Goal: Task Accomplishment & Management: Use online tool/utility

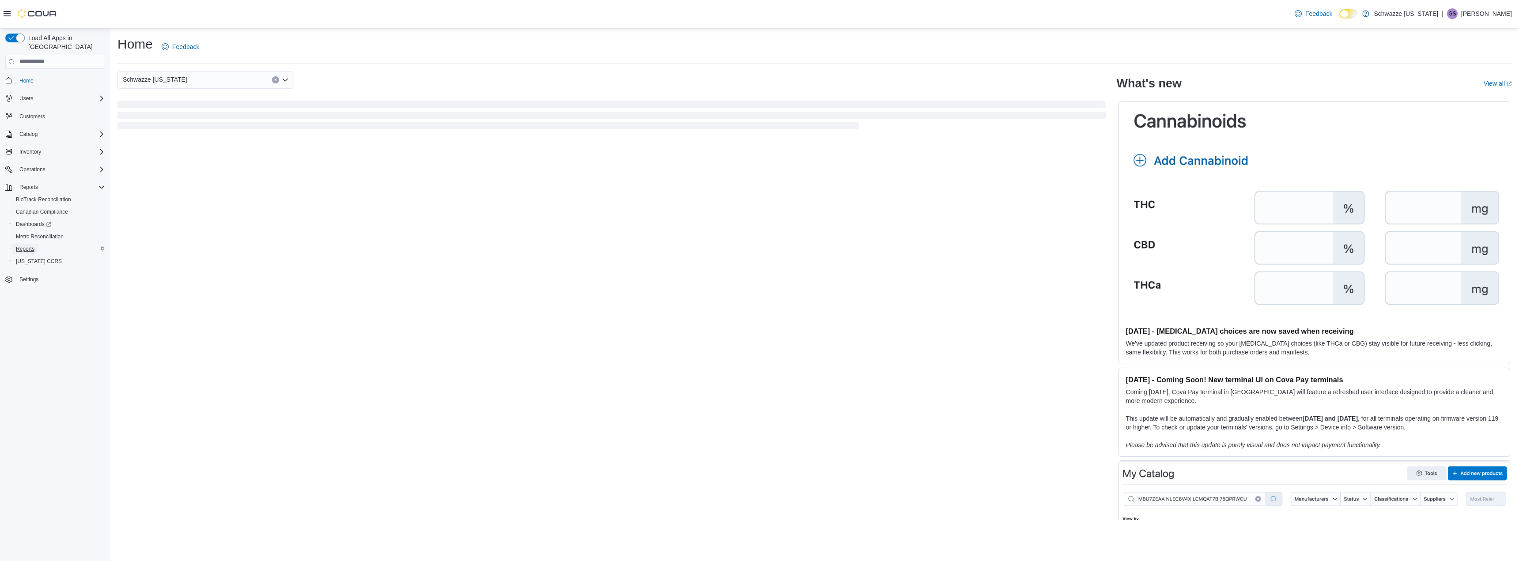
drag, startPoint x: 23, startPoint y: 239, endPoint x: 75, endPoint y: 239, distance: 52.5
click at [23, 245] on span "Reports" at bounding box center [25, 248] width 19 height 7
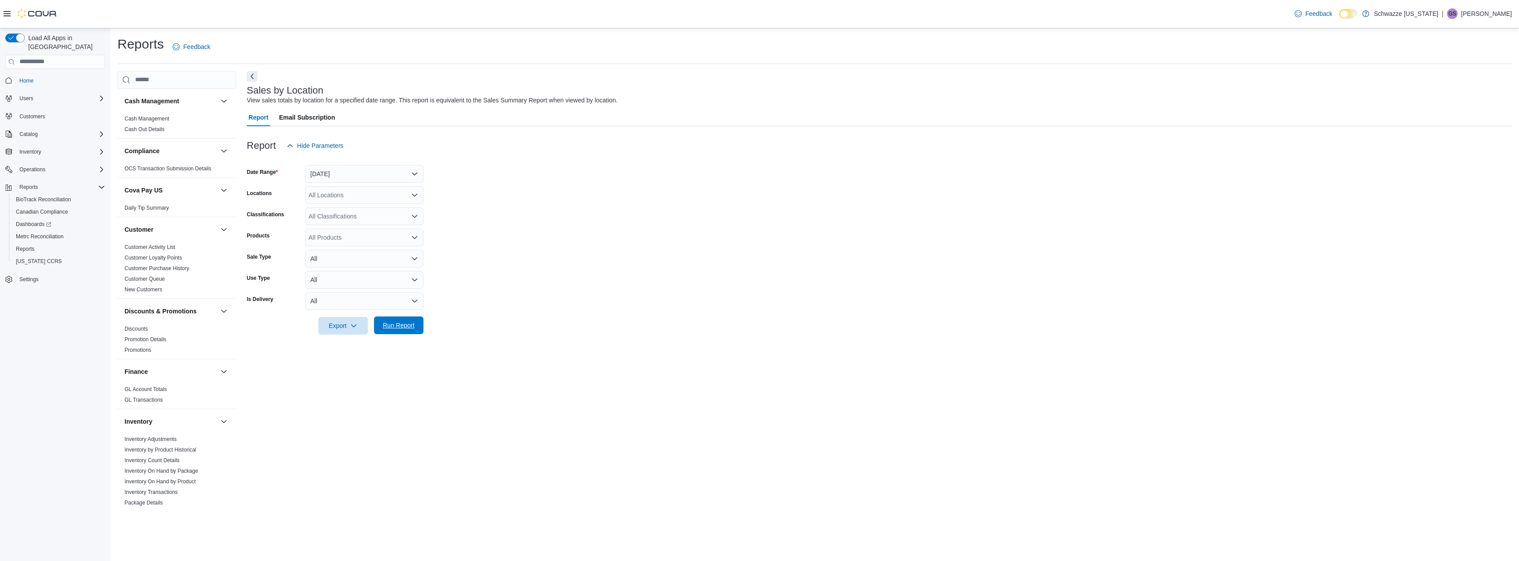
click at [387, 329] on span "Run Report" at bounding box center [399, 325] width 32 height 9
